Goal: Task Accomplishment & Management: Use online tool/utility

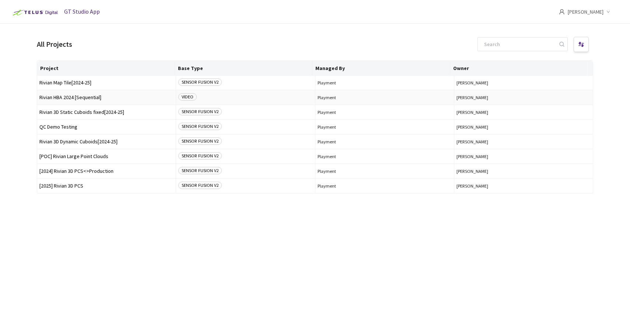
click at [103, 99] on span "Rivian HBA 2024 [Sequential]" at bounding box center [106, 98] width 134 height 6
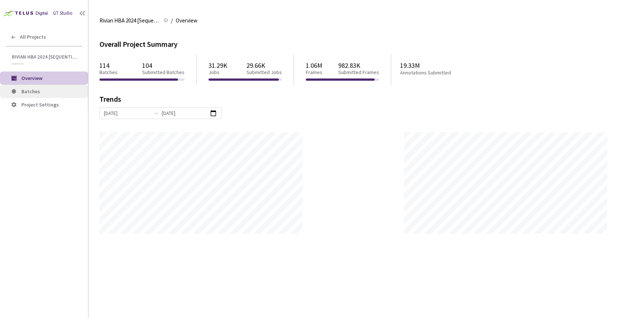
scroll to position [318, 630]
click at [48, 91] on span "Batches" at bounding box center [51, 91] width 61 height 6
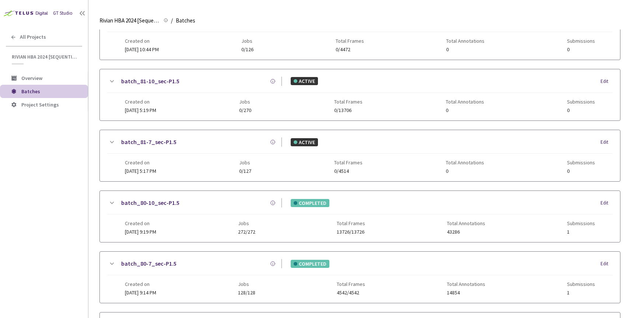
scroll to position [136, 0]
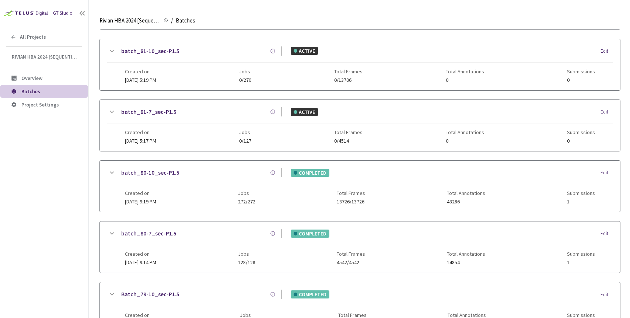
click at [154, 234] on link "batch_80-7_sec-P1.5" at bounding box center [148, 233] width 55 height 9
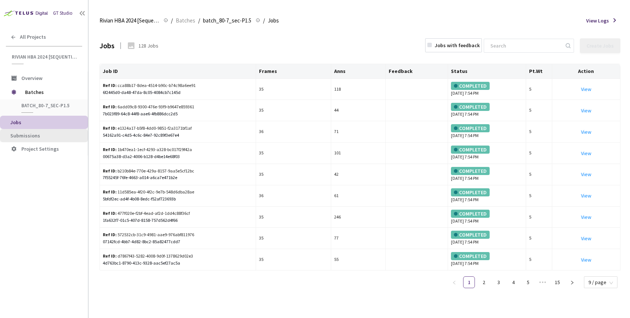
click at [45, 135] on span "Submissions" at bounding box center [46, 136] width 72 height 6
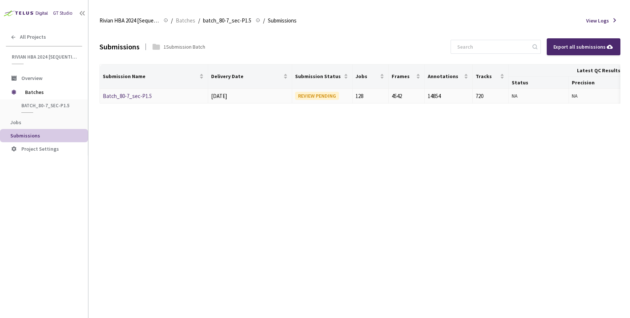
click at [134, 95] on link "Batch_80-7_sec-P1.5" at bounding box center [127, 95] width 49 height 7
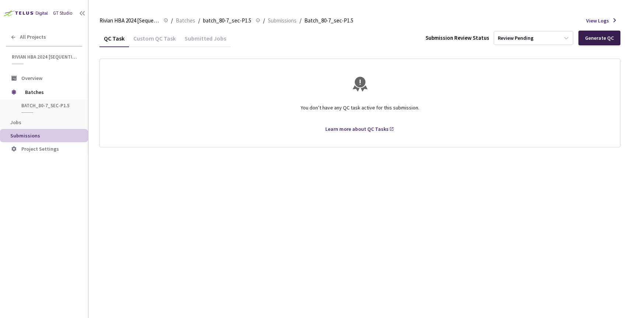
click at [591, 37] on div "Generate QC" at bounding box center [599, 38] width 29 height 6
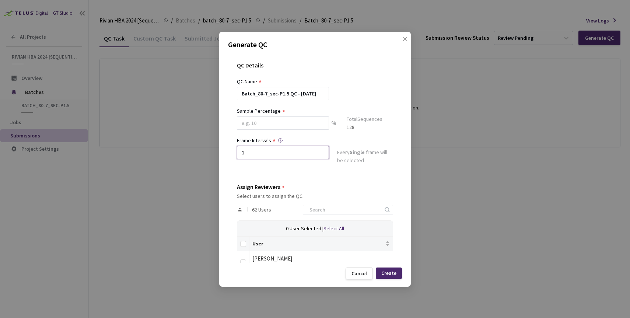
click at [263, 152] on input "1" at bounding box center [283, 152] width 92 height 13
type input "2"
click at [258, 124] on input at bounding box center [283, 122] width 92 height 13
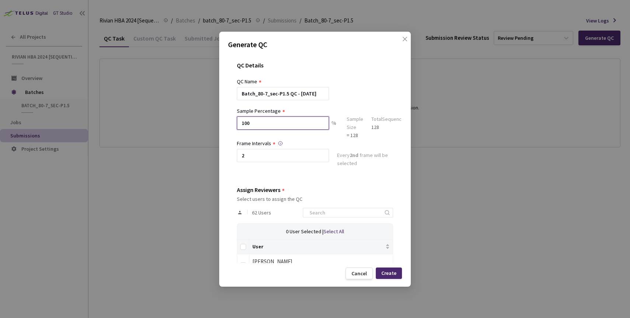
type input "100"
click at [245, 242] on th at bounding box center [243, 246] width 12 height 15
click at [243, 243] on label at bounding box center [243, 247] width 6 height 8
click at [243, 244] on input "Select all" at bounding box center [243, 247] width 6 height 6
checkbox input "true"
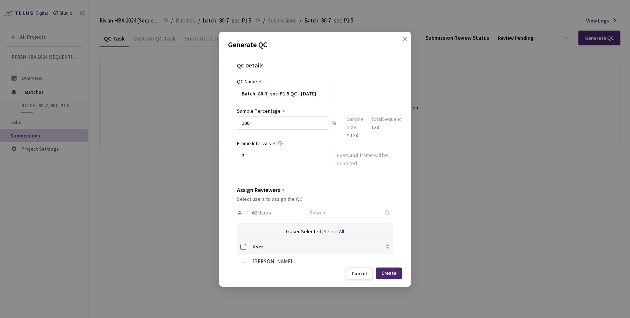
checkbox input "true"
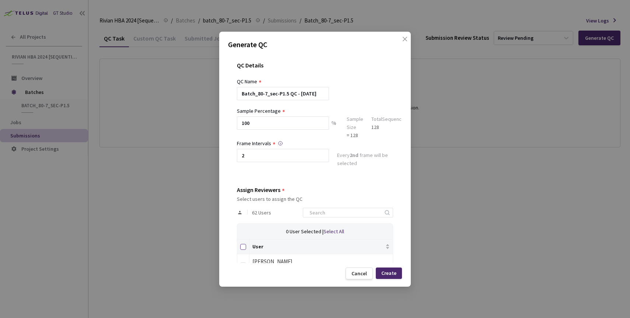
checkbox input "true"
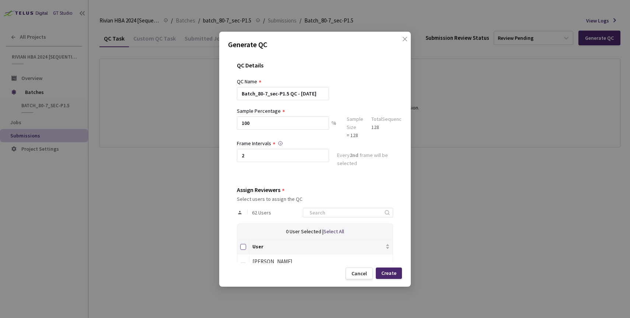
checkbox input "true"
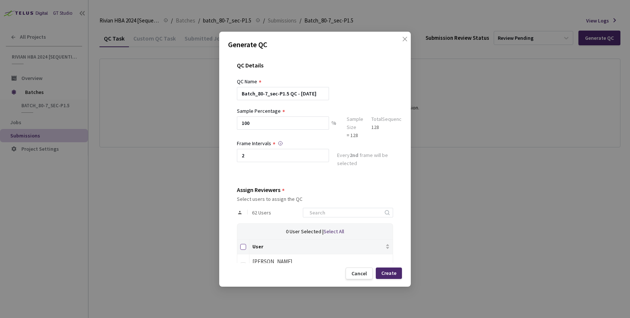
checkbox input "true"
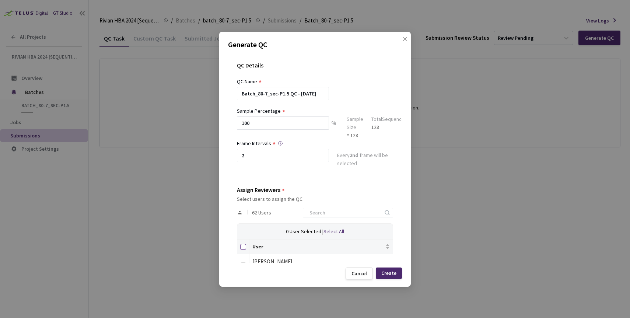
checkbox input "true"
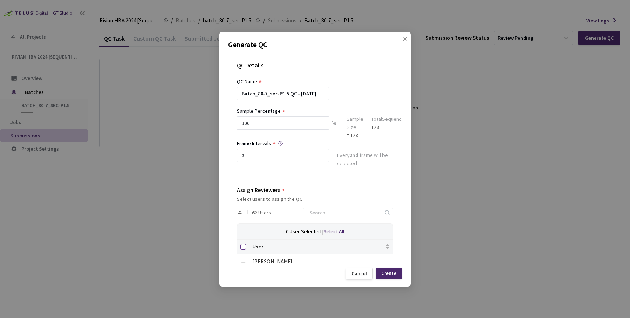
checkbox input "true"
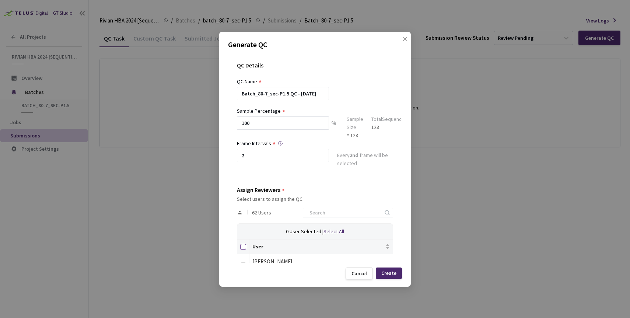
checkbox input "true"
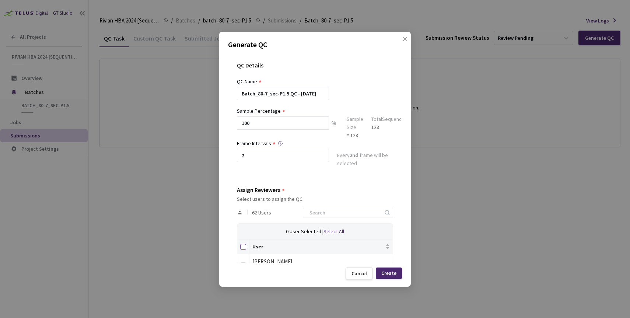
checkbox input "true"
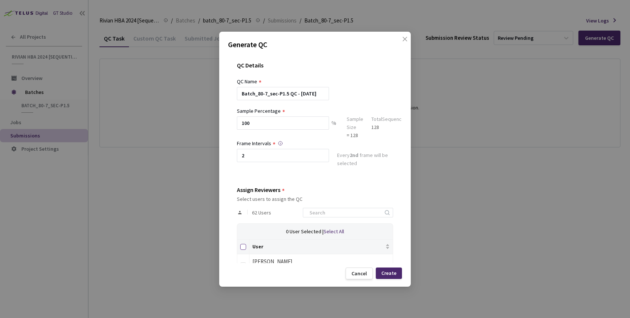
checkbox input "true"
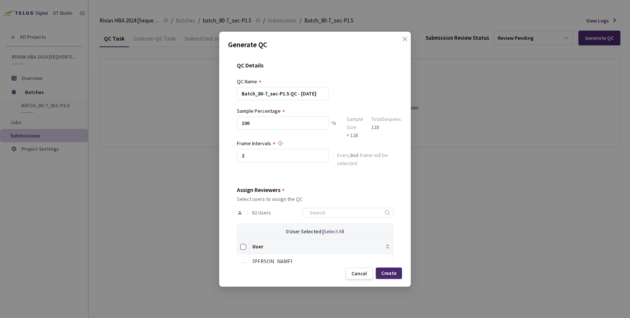
checkbox input "true"
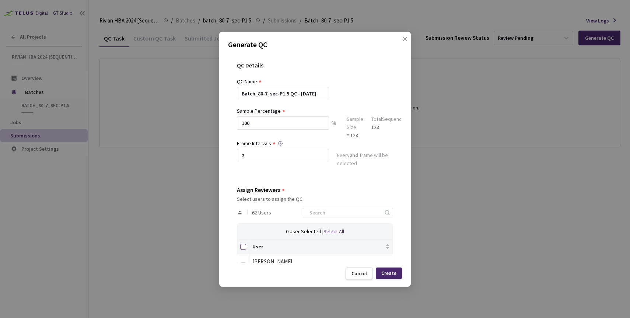
checkbox input "true"
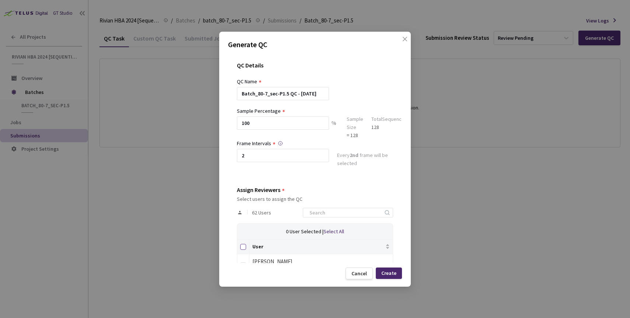
checkbox input "true"
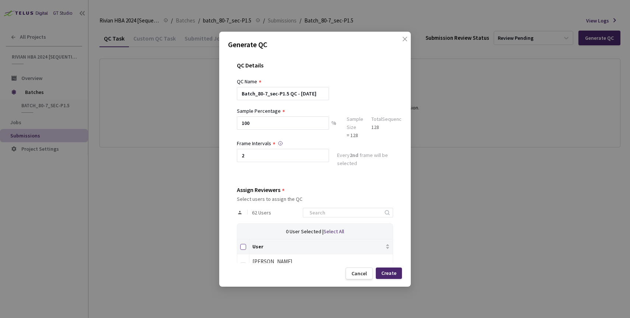
checkbox input "true"
click at [393, 273] on div "Create" at bounding box center [388, 273] width 15 height 6
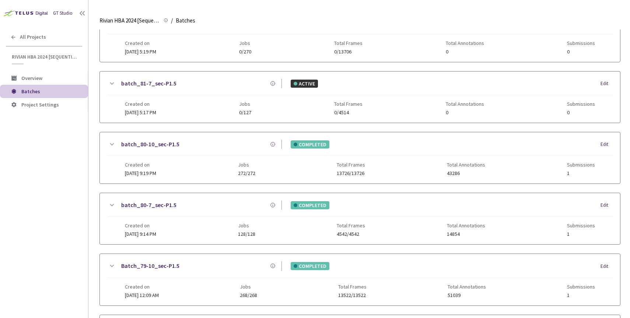
scroll to position [161, 0]
